Goal: Check status: Check status

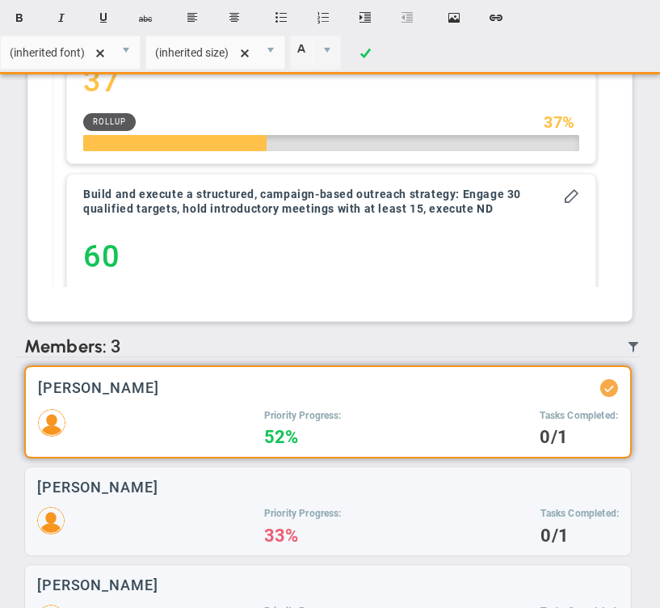
scroll to position [189, 0]
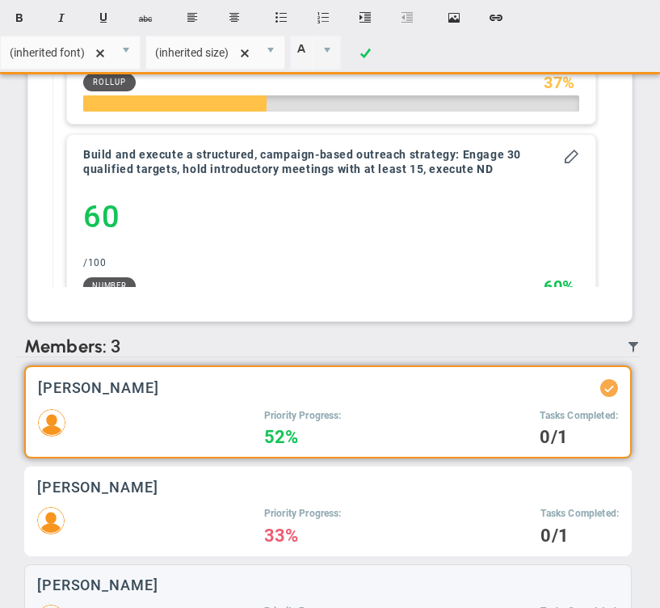
click at [177, 509] on div "[PERSON_NAME] Priority Progress: 33% Tasks Completed: 0/1" at bounding box center [328, 511] width 608 height 90
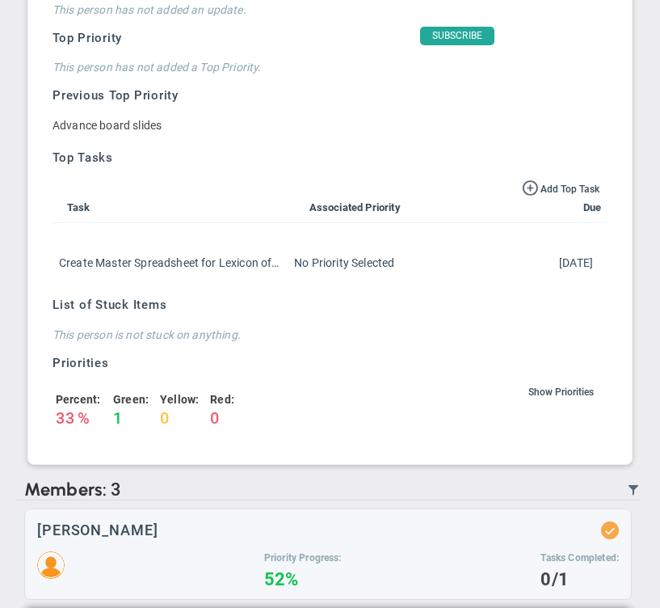
scroll to position [679, 0]
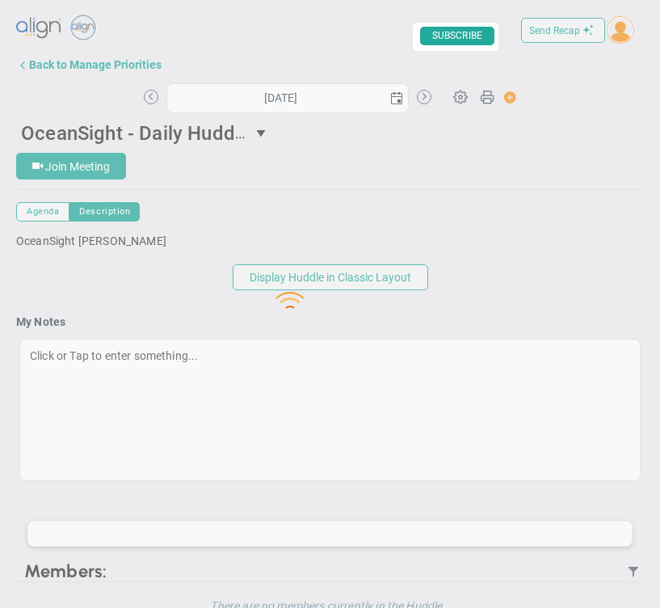
type input "[DATE]"
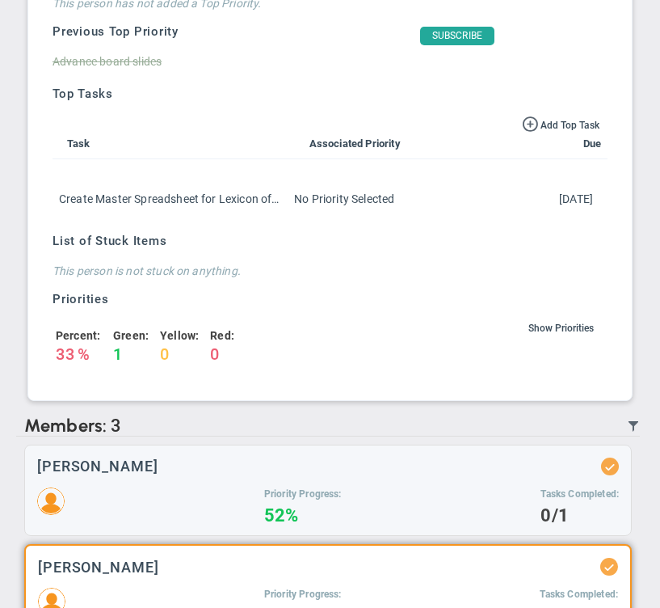
scroll to position [997, 0]
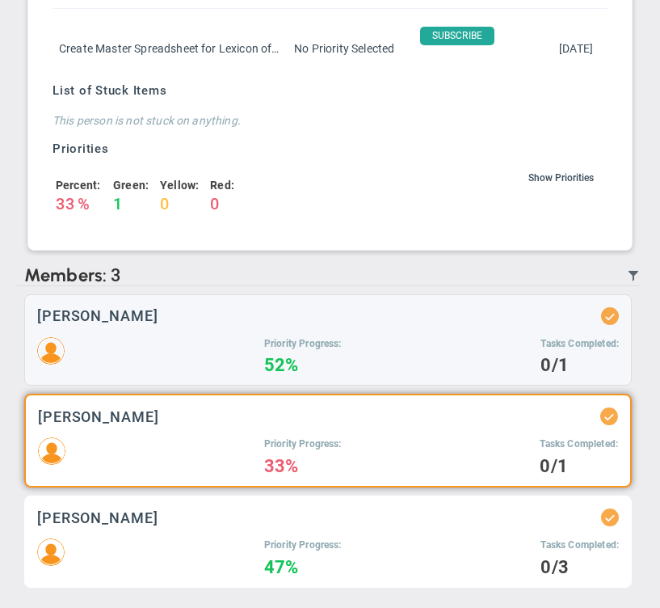
click at [248, 532] on div "Matt Burdyny Priority Progress: 47% Tasks Completed: 0/3" at bounding box center [328, 541] width 608 height 92
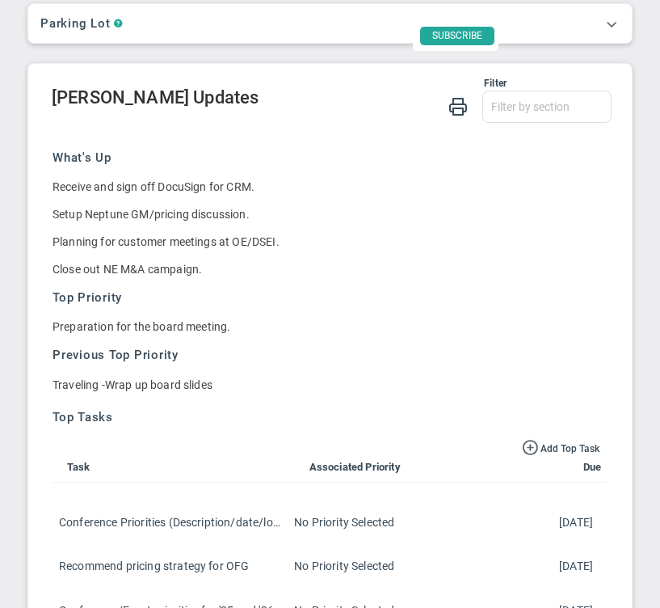
scroll to position [619, 0]
